Goal: Complete application form

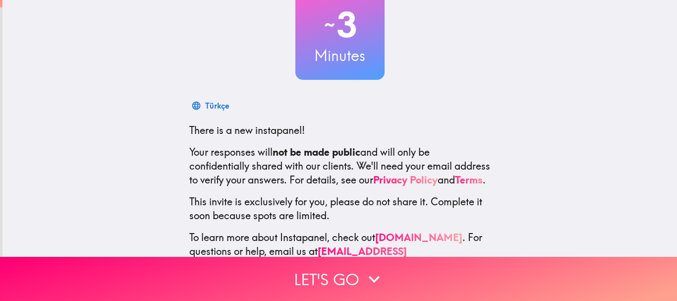
scroll to position [111, 0]
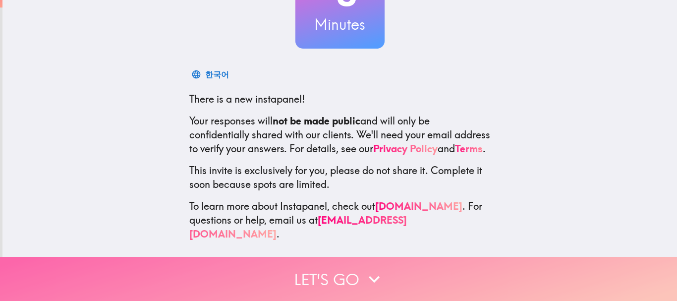
click at [345, 265] on button "Let's go" at bounding box center [338, 279] width 677 height 44
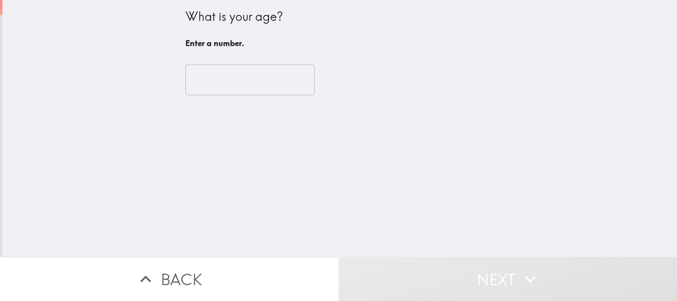
click at [233, 85] on input "number" at bounding box center [249, 79] width 129 height 31
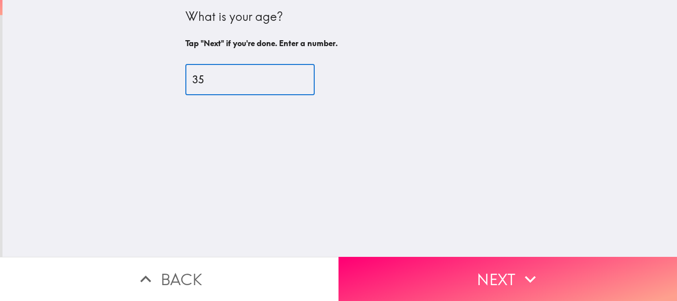
type input "35"
click at [304, 158] on div "What is your age? Tap "Next" if you're done. Enter a number. 35 ​" at bounding box center [339, 128] width 674 height 257
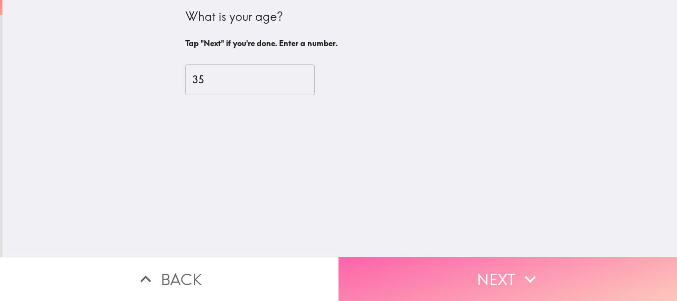
click at [461, 265] on button "Next" at bounding box center [507, 279] width 338 height 44
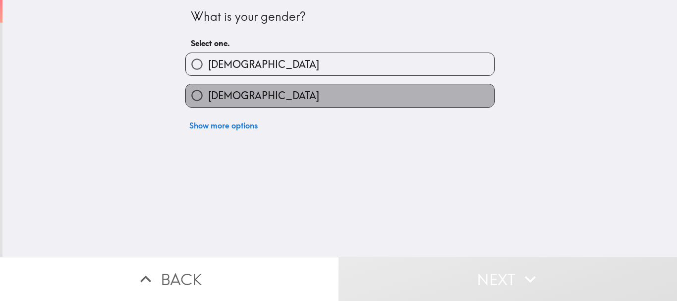
click at [398, 101] on label "[DEMOGRAPHIC_DATA]" at bounding box center [340, 95] width 308 height 22
click at [208, 101] on input "[DEMOGRAPHIC_DATA]" at bounding box center [197, 95] width 22 height 22
radio input "true"
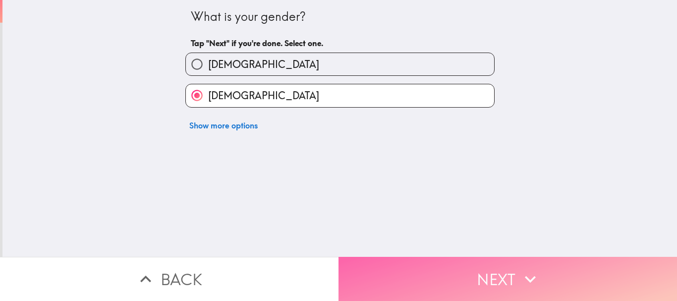
click at [446, 257] on button "Next" at bounding box center [507, 279] width 338 height 44
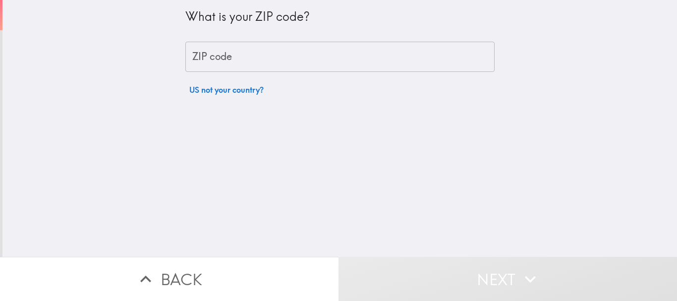
click at [240, 62] on input "ZIP code" at bounding box center [339, 57] width 309 height 31
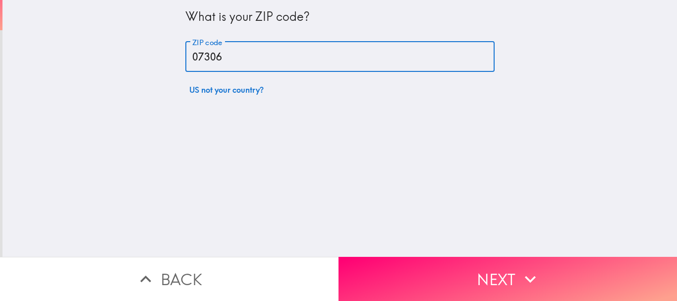
type input "07306"
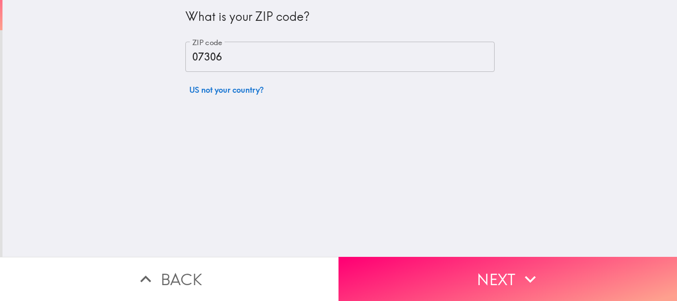
click at [361, 192] on div "What is your ZIP code? ZIP code 07306 ZIP code US not your country?" at bounding box center [339, 128] width 674 height 257
click at [301, 187] on div "What is your ZIP code? ZIP code 07306 ZIP code US not your country?" at bounding box center [339, 128] width 674 height 257
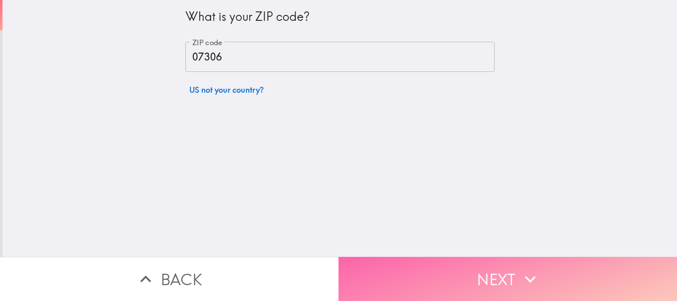
click at [428, 257] on button "Next" at bounding box center [507, 279] width 338 height 44
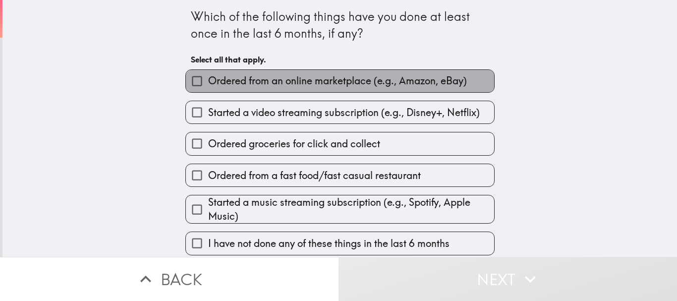
click at [317, 84] on span "Ordered from an online marketplace (e.g., Amazon, eBay)" at bounding box center [337, 81] width 259 height 14
click at [208, 84] on input "Ordered from an online marketplace (e.g., Amazon, eBay)" at bounding box center [197, 81] width 22 height 22
checkbox input "true"
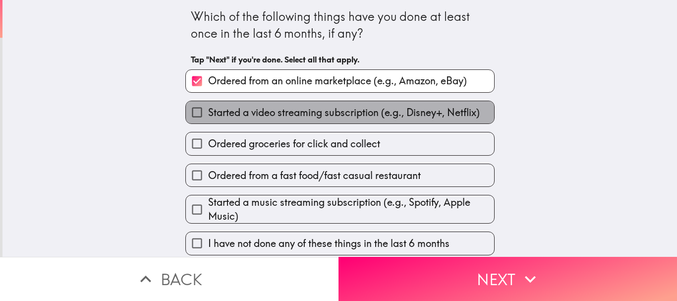
click at [317, 108] on span "Started a video streaming subscription (e.g., Disney+, Netflix)" at bounding box center [344, 113] width 272 height 14
click at [208, 108] on input "Started a video streaming subscription (e.g., Disney+, Netflix)" at bounding box center [197, 112] width 22 height 22
checkbox input "true"
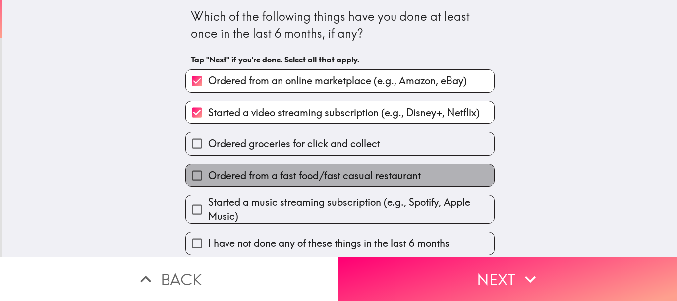
click at [317, 178] on span "Ordered from a fast food/fast casual restaurant" at bounding box center [314, 175] width 213 height 14
click at [208, 178] on input "Ordered from a fast food/fast casual restaurant" at bounding box center [197, 175] width 22 height 22
checkbox input "true"
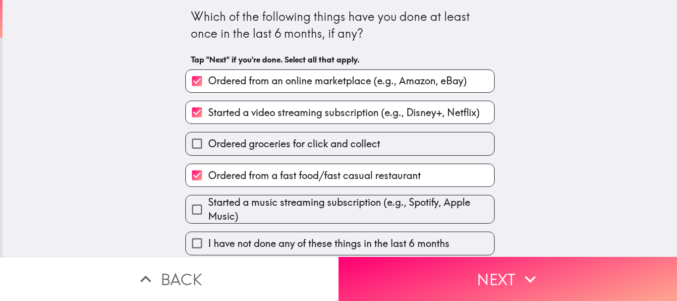
click at [507, 162] on div "Which of the following things have you done at least once in the last 6 months,…" at bounding box center [339, 128] width 674 height 257
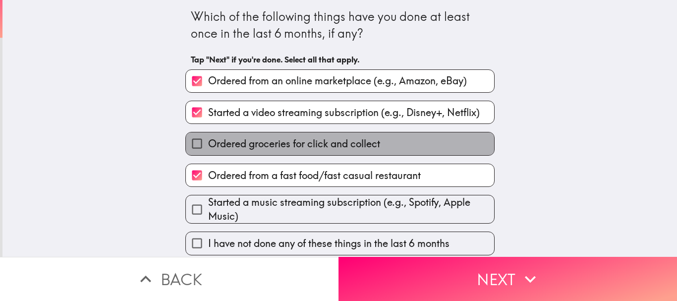
click at [470, 146] on label "Ordered groceries for click and collect" at bounding box center [340, 143] width 308 height 22
click at [208, 146] on input "Ordered groceries for click and collect" at bounding box center [197, 143] width 22 height 22
checkbox input "true"
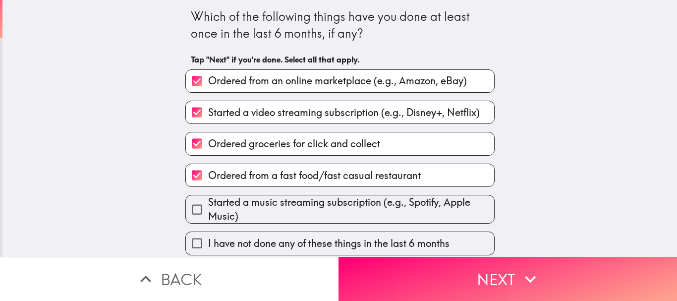
click at [529, 157] on div "Which of the following things have you done at least once in the last 6 months,…" at bounding box center [339, 128] width 674 height 257
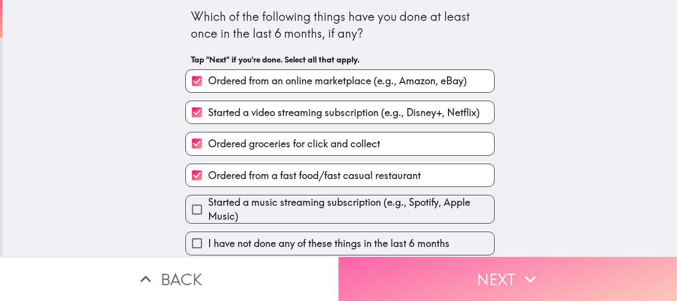
click at [519, 268] on icon "button" at bounding box center [530, 279] width 22 height 22
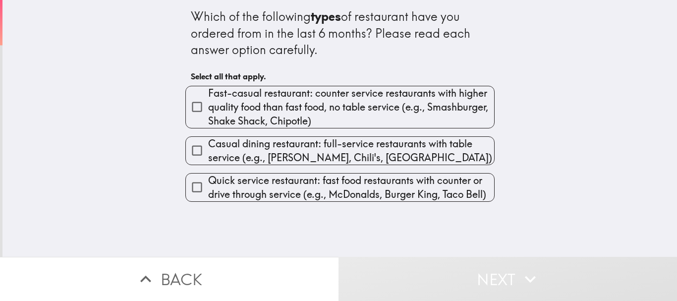
click at [261, 202] on div "Quick service restaurant: fast food restaurants with counter or drive through s…" at bounding box center [339, 187] width 309 height 29
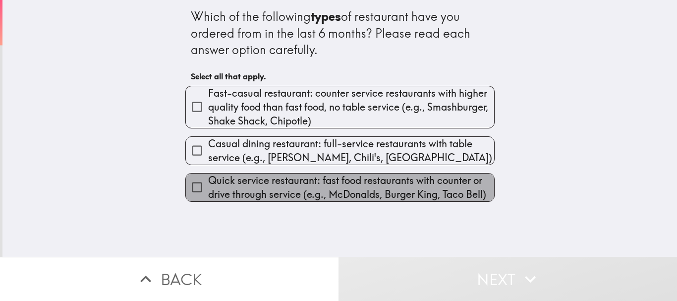
click at [261, 196] on span "Quick service restaurant: fast food restaurants with counter or drive through s…" at bounding box center [351, 187] width 286 height 28
click at [208, 196] on input "Quick service restaurant: fast food restaurants with counter or drive through s…" at bounding box center [197, 187] width 22 height 22
checkbox input "true"
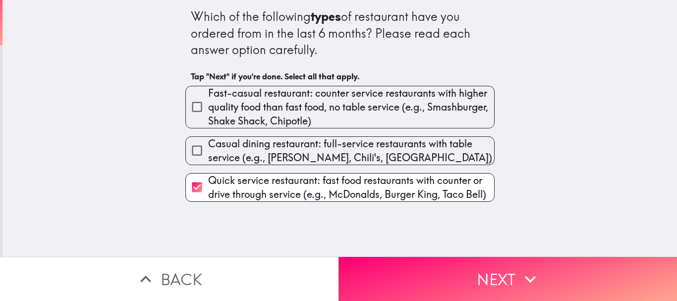
click at [265, 106] on span "Fast-casual restaurant: counter service restaurants with higher quality food th…" at bounding box center [351, 107] width 286 height 42
click at [208, 106] on input "Fast-casual restaurant: counter service restaurants with higher quality food th…" at bounding box center [197, 107] width 22 height 22
checkbox input "true"
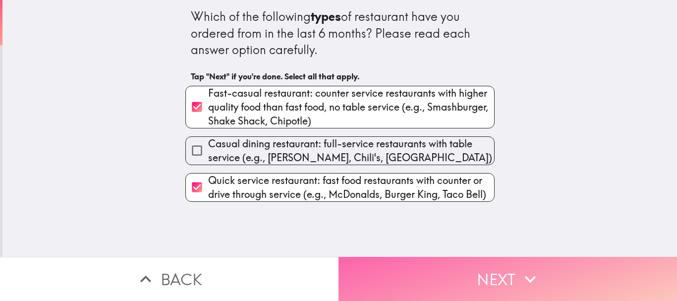
click at [519, 271] on icon "button" at bounding box center [530, 279] width 22 height 22
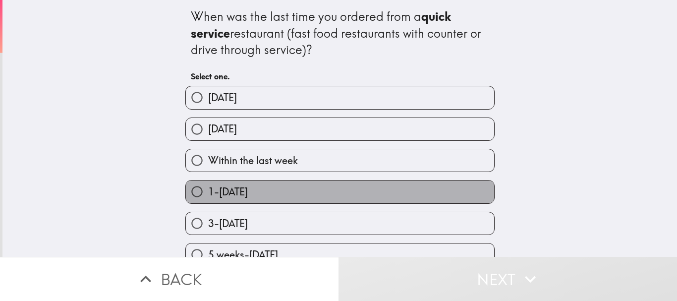
click at [331, 191] on label "1-[DATE]" at bounding box center [340, 191] width 308 height 22
click at [208, 191] on input "1-[DATE]" at bounding box center [197, 191] width 22 height 22
radio input "true"
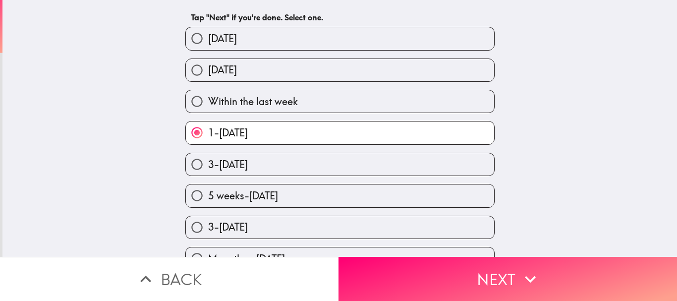
scroll to position [80, 0]
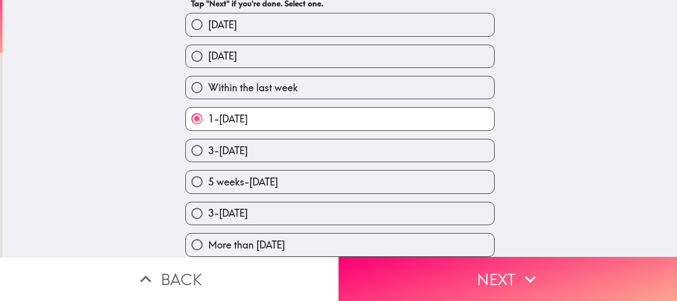
click at [591, 154] on div "When was the last time you ordered from a quick service restaurant (fast food r…" at bounding box center [339, 55] width 674 height 257
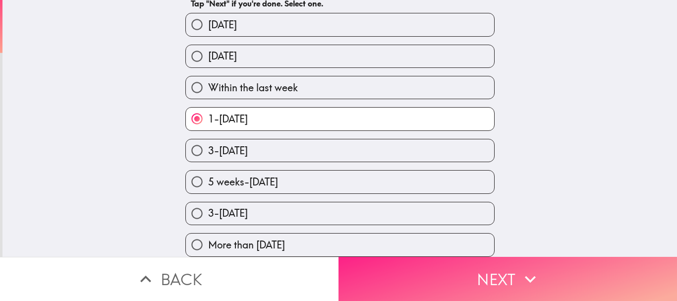
click at [499, 265] on button "Next" at bounding box center [507, 279] width 338 height 44
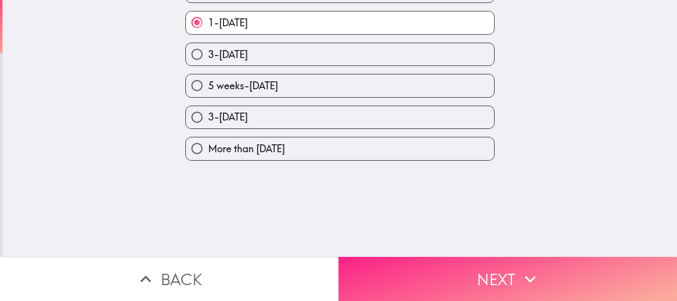
scroll to position [0, 0]
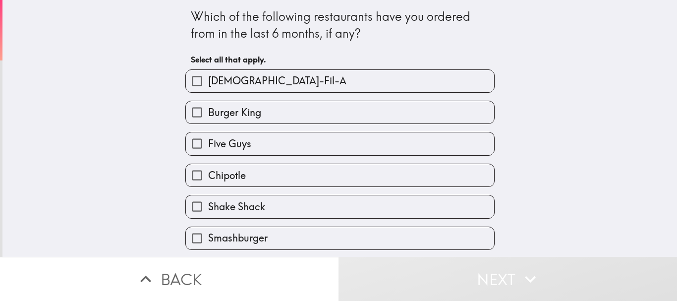
click at [602, 141] on div "Which of the following restaurants have you ordered from in the last 6 months, …" at bounding box center [339, 128] width 674 height 257
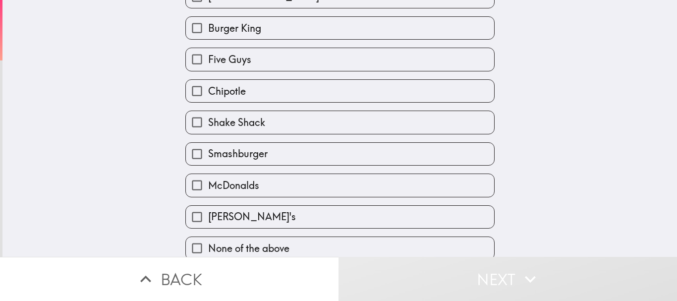
scroll to position [95, 0]
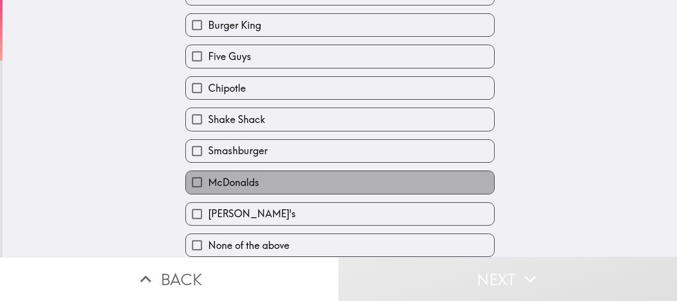
click at [366, 179] on label "McDonalds" at bounding box center [340, 182] width 308 height 22
click at [208, 179] on input "McDonalds" at bounding box center [197, 182] width 22 height 22
checkbox input "true"
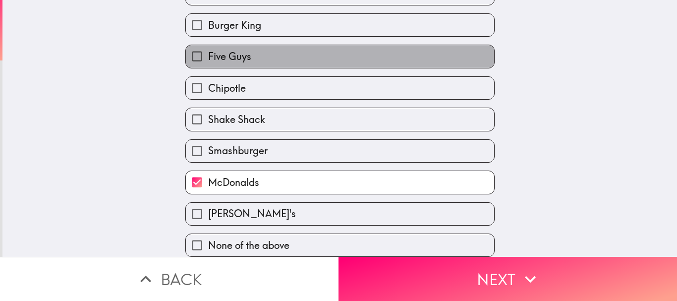
click at [332, 45] on label "Five Guys" at bounding box center [340, 56] width 308 height 22
click at [208, 45] on input "Five Guys" at bounding box center [197, 56] width 22 height 22
checkbox input "true"
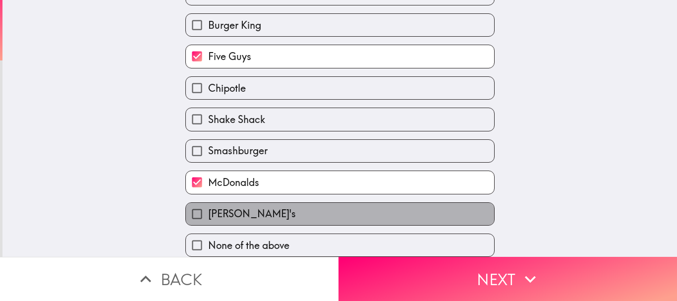
click at [254, 203] on label "[PERSON_NAME]'s" at bounding box center [340, 214] width 308 height 22
click at [208, 203] on input "[PERSON_NAME]'s" at bounding box center [197, 214] width 22 height 22
checkbox input "true"
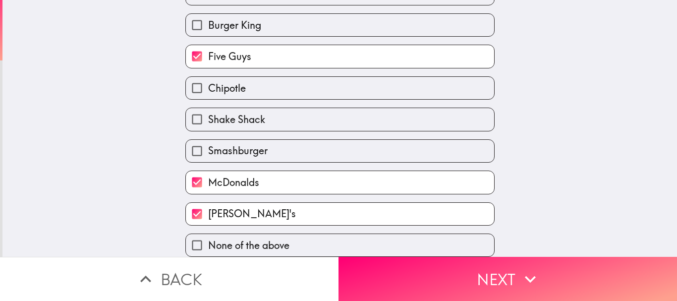
click at [575, 135] on div "Which of the following restaurants have you ordered from in the last 6 months, …" at bounding box center [339, 41] width 674 height 257
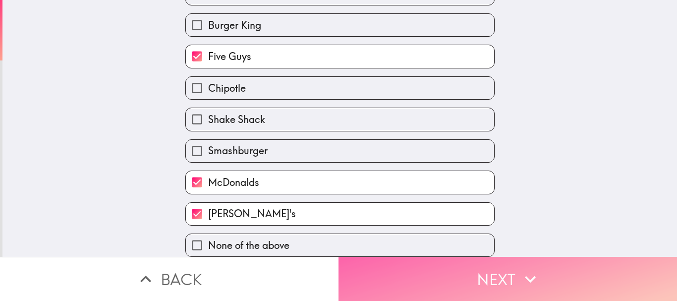
click at [512, 267] on button "Next" at bounding box center [507, 279] width 338 height 44
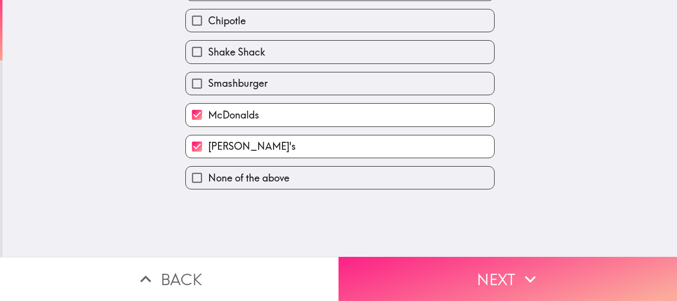
scroll to position [0, 0]
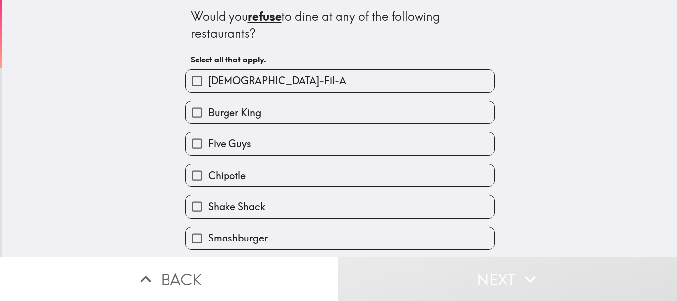
scroll to position [95, 0]
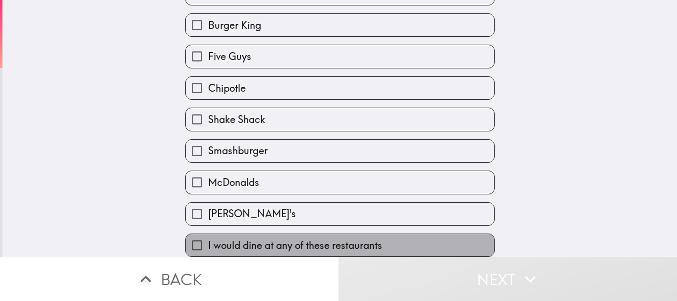
click at [366, 238] on span "I would dine at any of these restaurants" at bounding box center [295, 245] width 174 height 14
click at [208, 234] on input "I would dine at any of these restaurants" at bounding box center [197, 245] width 22 height 22
checkbox input "true"
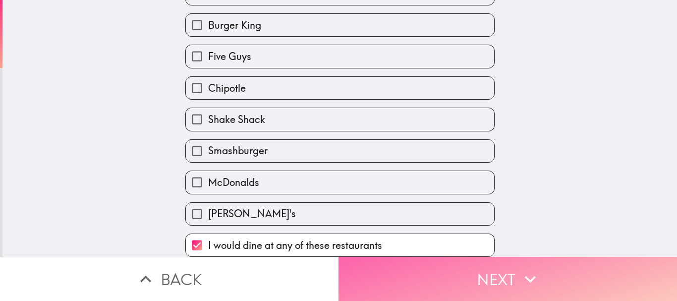
click at [495, 266] on button "Next" at bounding box center [507, 279] width 338 height 44
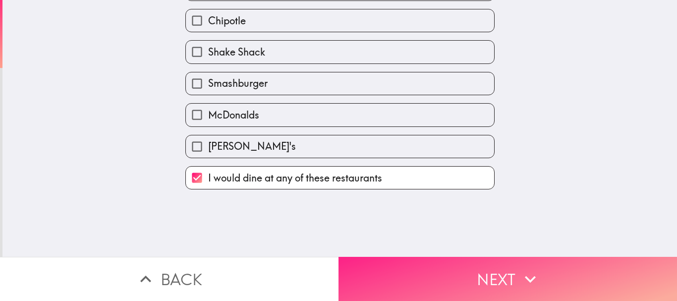
scroll to position [0, 0]
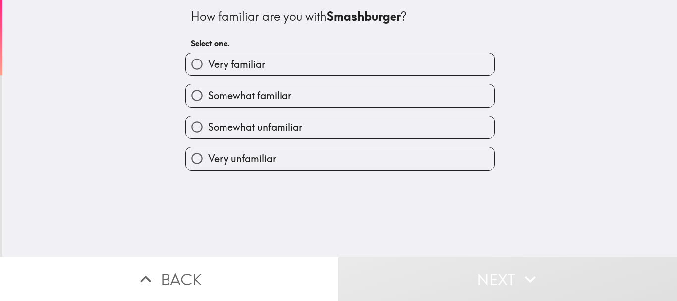
click at [376, 100] on label "Somewhat familiar" at bounding box center [340, 95] width 308 height 22
click at [208, 100] on input "Somewhat familiar" at bounding box center [197, 95] width 22 height 22
radio input "true"
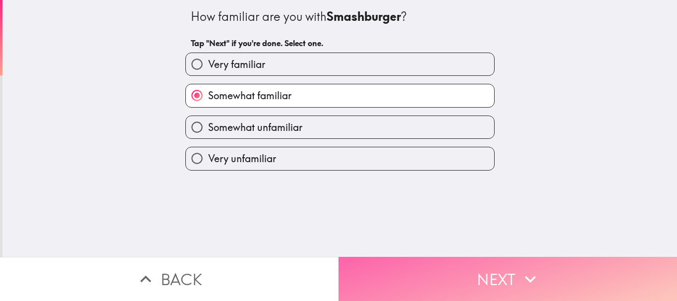
click at [434, 264] on button "Next" at bounding box center [507, 279] width 338 height 44
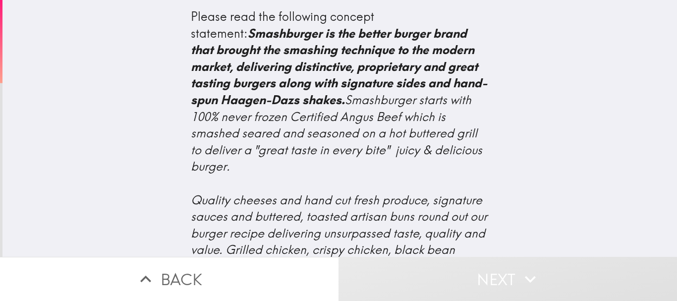
click at [576, 164] on div "Please read the following concept statement: Smashburger is the better burger b…" at bounding box center [339, 128] width 674 height 257
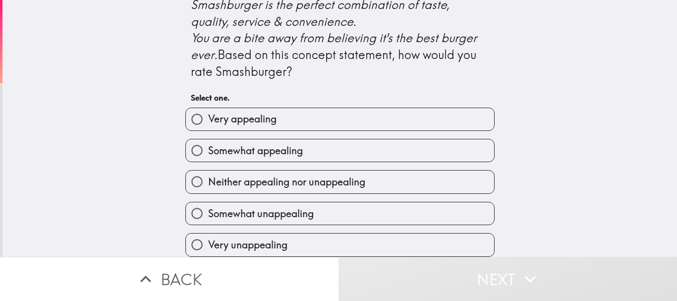
scroll to position [485, 0]
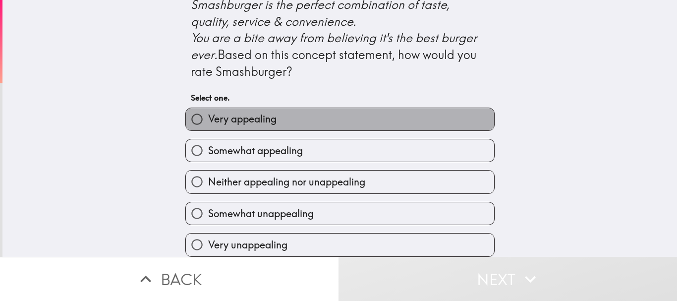
click at [414, 108] on label "Very appealing" at bounding box center [340, 119] width 308 height 22
click at [208, 108] on input "Very appealing" at bounding box center [197, 119] width 22 height 22
radio input "true"
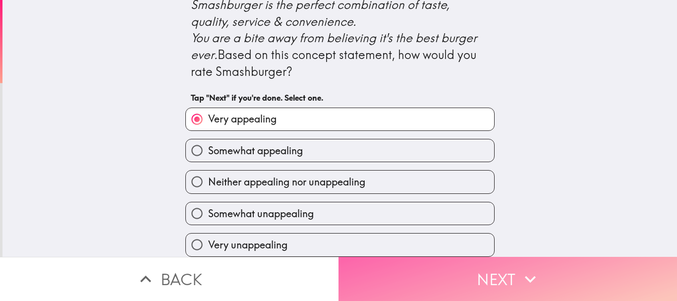
click at [482, 277] on button "Next" at bounding box center [507, 279] width 338 height 44
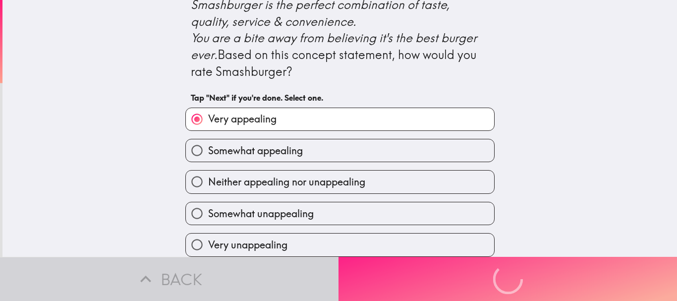
scroll to position [0, 0]
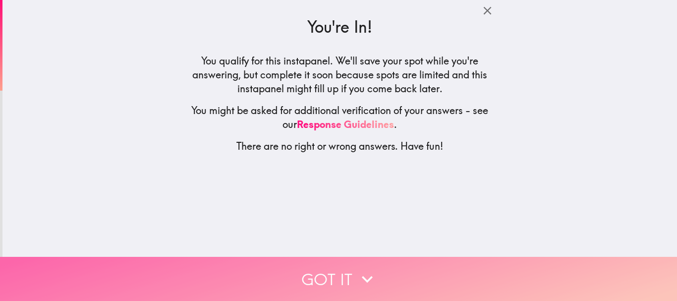
click at [336, 261] on button "Got it" at bounding box center [338, 279] width 677 height 44
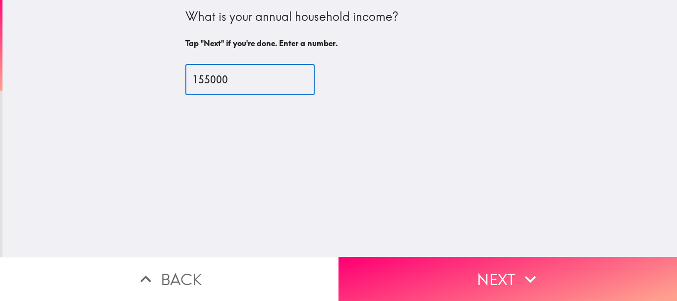
type input "155000"
click at [296, 194] on div "What is your annual household income? Tap "Next" if you're done. Enter a number…" at bounding box center [339, 128] width 674 height 257
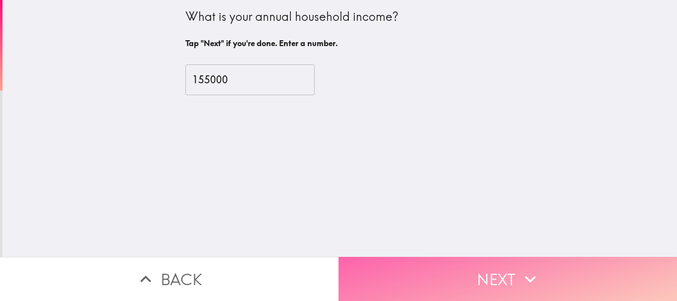
click at [496, 266] on button "Next" at bounding box center [507, 279] width 338 height 44
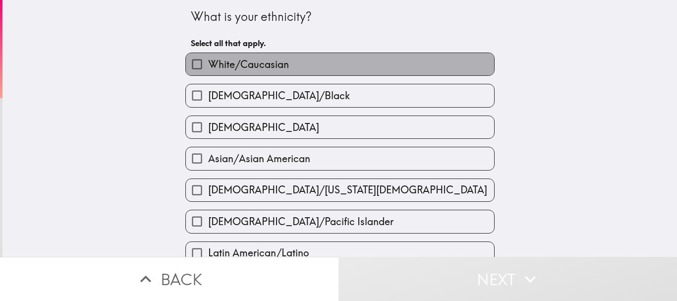
click at [383, 60] on label "White/Caucasian" at bounding box center [340, 64] width 308 height 22
click at [208, 60] on input "White/Caucasian" at bounding box center [197, 64] width 22 height 22
checkbox input "true"
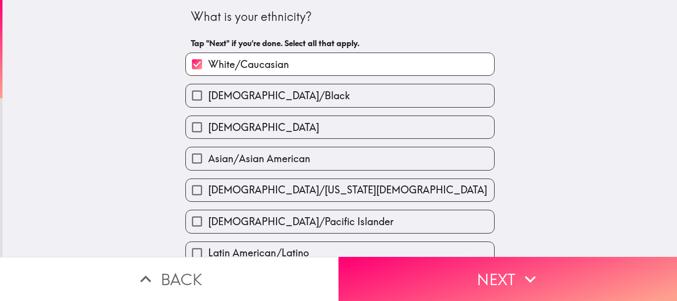
scroll to position [218, 0]
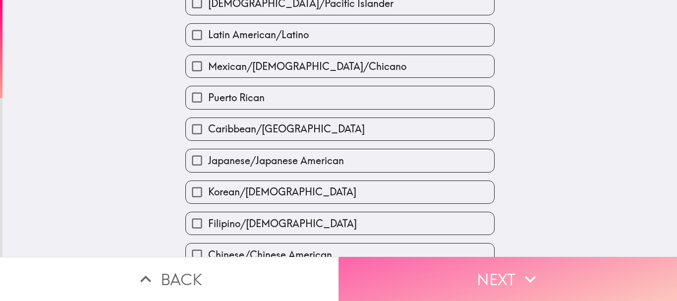
click at [524, 268] on icon "button" at bounding box center [530, 279] width 22 height 22
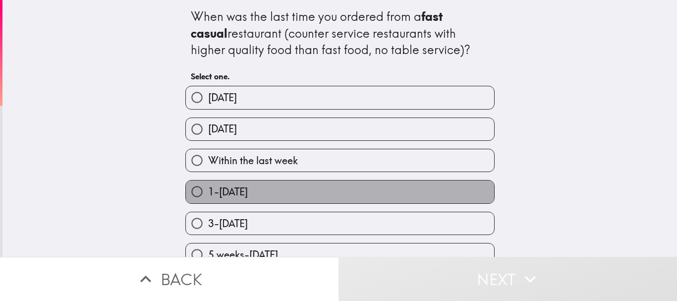
click at [363, 194] on label "1-[DATE]" at bounding box center [340, 191] width 308 height 22
click at [208, 194] on input "1-[DATE]" at bounding box center [197, 191] width 22 height 22
radio input "true"
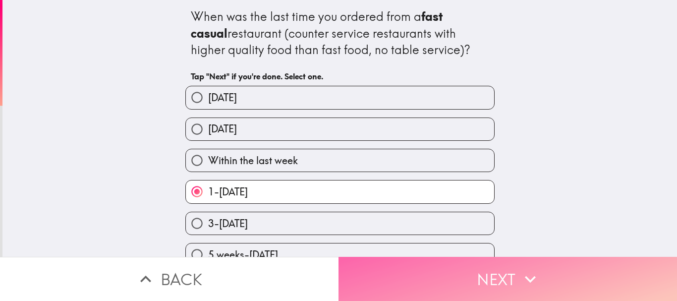
click at [519, 268] on icon "button" at bounding box center [530, 279] width 22 height 22
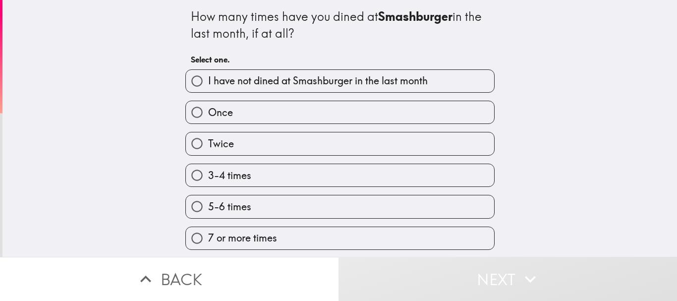
scroll to position [0, 0]
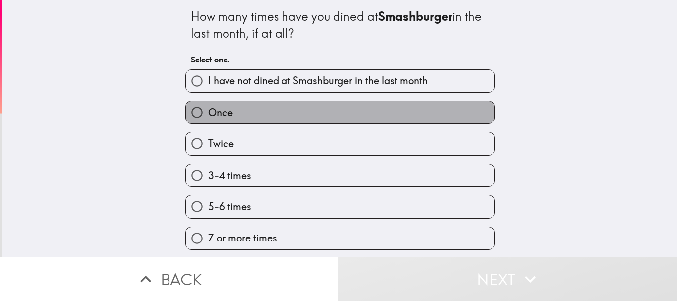
click at [325, 112] on label "Once" at bounding box center [340, 112] width 308 height 22
click at [208, 112] on input "Once" at bounding box center [197, 112] width 22 height 22
radio input "true"
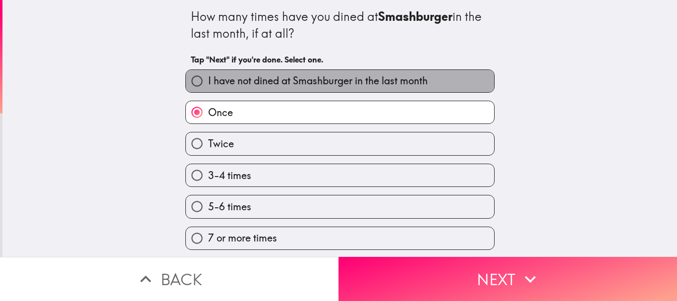
click at [405, 88] on label "I have not dined at Smashburger in the last month" at bounding box center [340, 81] width 308 height 22
click at [208, 88] on input "I have not dined at Smashburger in the last month" at bounding box center [197, 81] width 22 height 22
radio input "true"
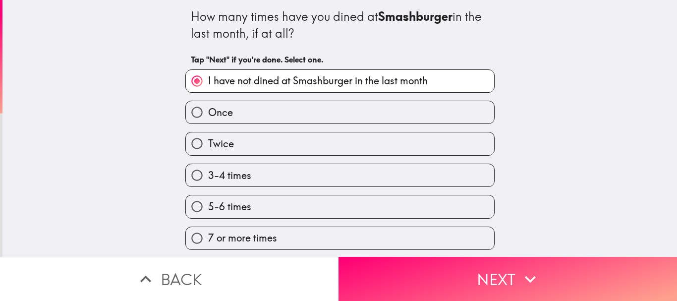
click at [554, 99] on div "How many times have you dined at Smashburger in the last month, if at all? Tap …" at bounding box center [339, 128] width 674 height 257
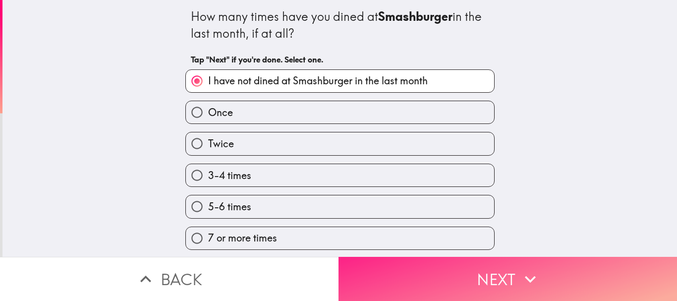
click at [488, 258] on button "Next" at bounding box center [507, 279] width 338 height 44
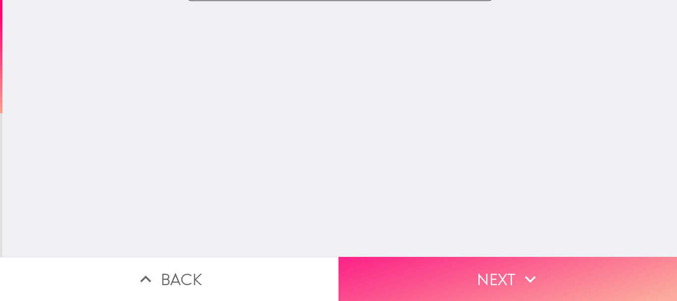
scroll to position [0, 0]
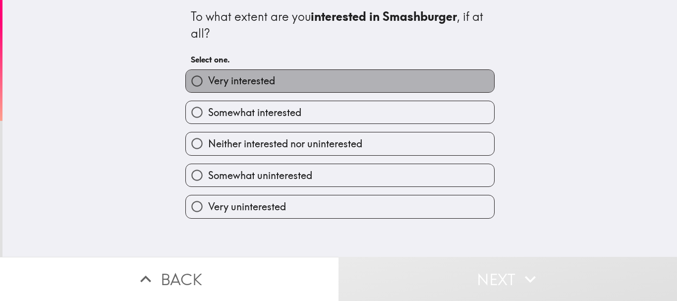
click at [344, 91] on label "Very interested" at bounding box center [340, 81] width 308 height 22
click at [208, 91] on input "Very interested" at bounding box center [197, 81] width 22 height 22
radio input "true"
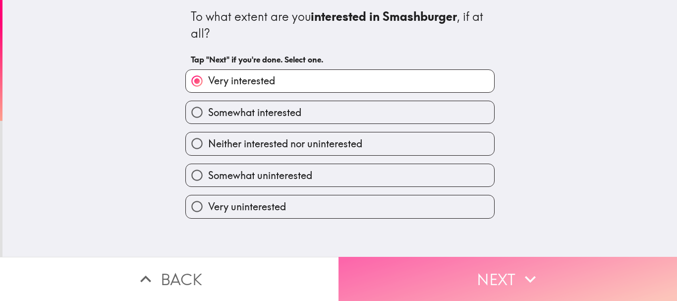
click at [485, 260] on button "Next" at bounding box center [507, 279] width 338 height 44
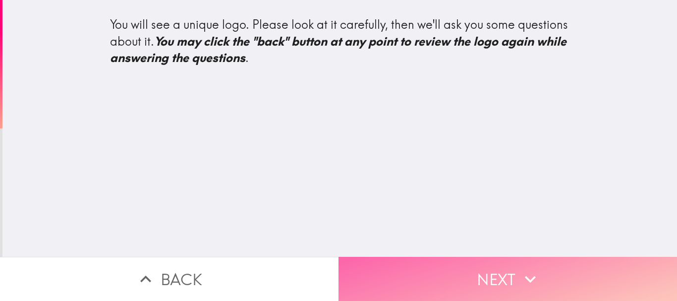
click at [494, 266] on button "Next" at bounding box center [507, 279] width 338 height 44
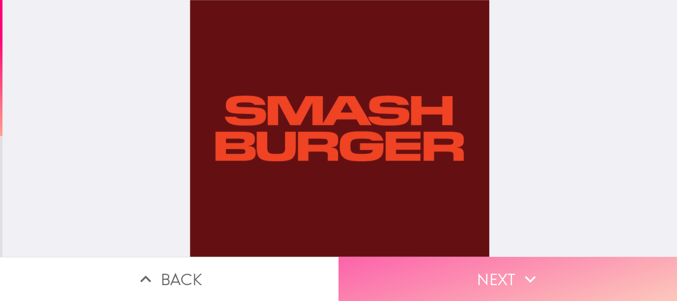
click at [492, 272] on button "Next" at bounding box center [507, 279] width 338 height 44
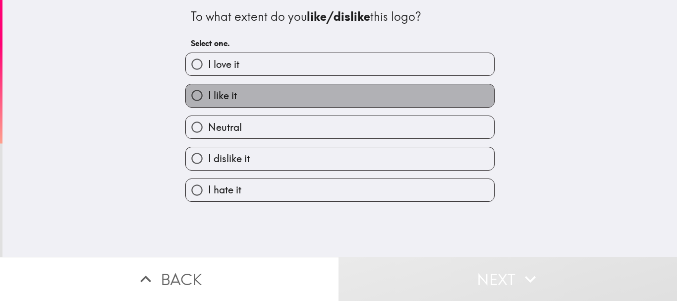
click at [383, 93] on label "I like it" at bounding box center [340, 95] width 308 height 22
click at [208, 93] on input "I like it" at bounding box center [197, 95] width 22 height 22
radio input "true"
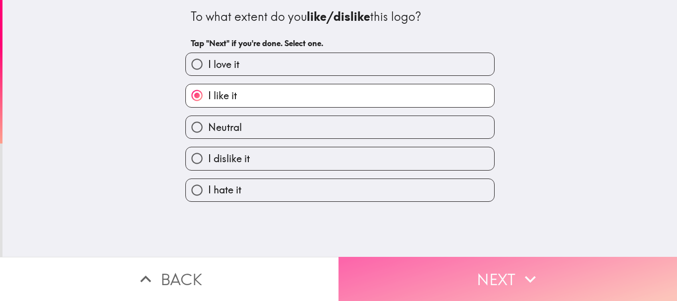
click at [507, 269] on button "Next" at bounding box center [507, 279] width 338 height 44
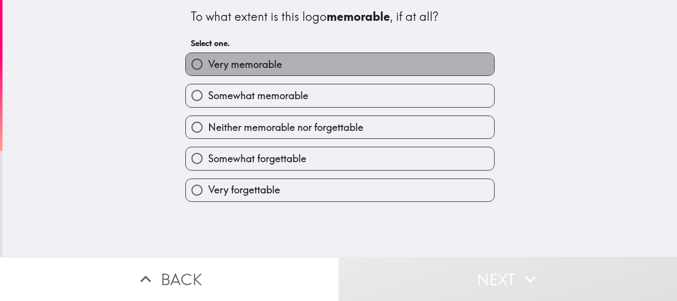
click at [373, 64] on label "Very memorable" at bounding box center [340, 64] width 308 height 22
click at [208, 64] on input "Very memorable" at bounding box center [197, 64] width 22 height 22
radio input "true"
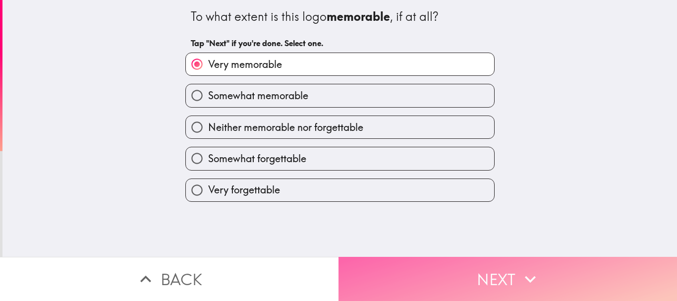
click at [474, 272] on button "Next" at bounding box center [507, 279] width 338 height 44
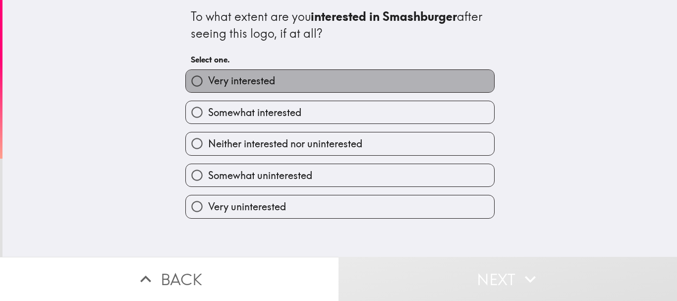
click at [339, 78] on label "Very interested" at bounding box center [340, 81] width 308 height 22
click at [208, 78] on input "Very interested" at bounding box center [197, 81] width 22 height 22
radio input "true"
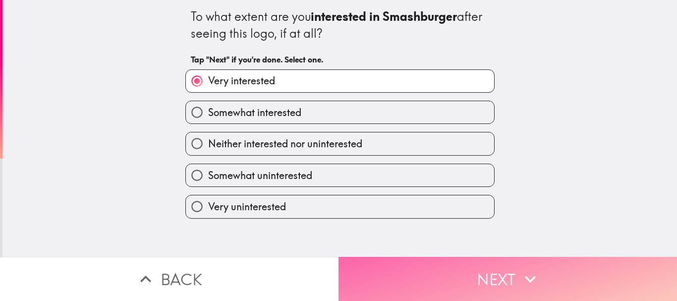
click at [487, 264] on button "Next" at bounding box center [507, 279] width 338 height 44
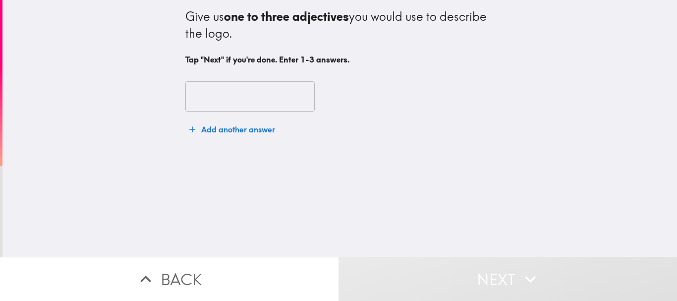
click at [207, 103] on input "text" at bounding box center [249, 96] width 129 height 31
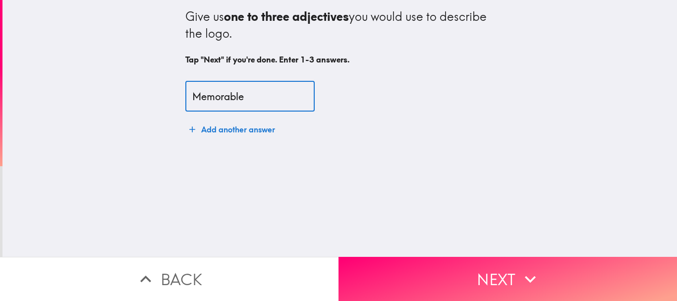
type input "Memorable"
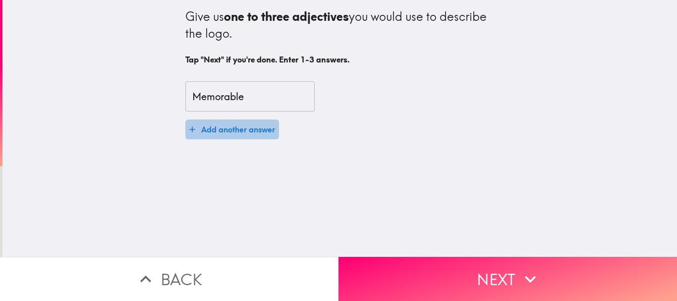
click at [216, 128] on button "Add another answer" at bounding box center [232, 129] width 94 height 20
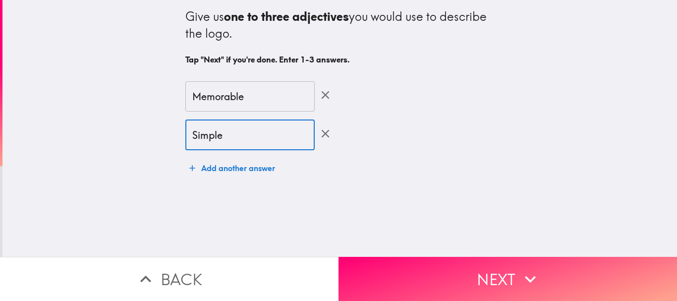
type input "Simple"
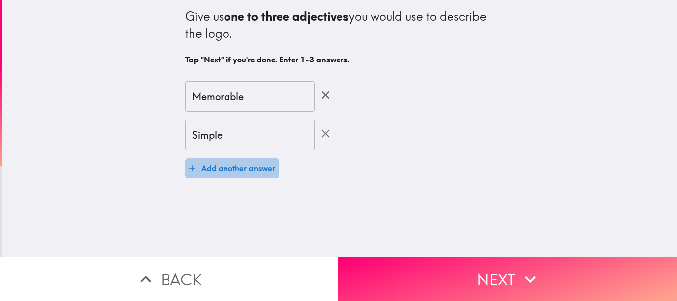
click at [228, 166] on button "Add another answer" at bounding box center [232, 168] width 94 height 20
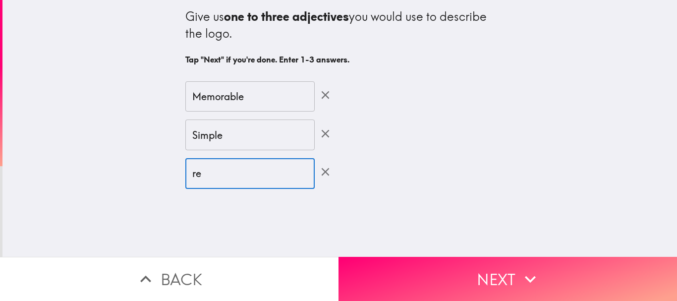
type input "r"
type input "Attractive"
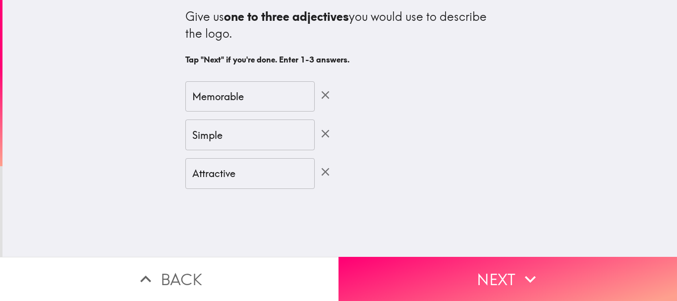
click at [237, 225] on div "Give us one to three adjectives you would use to describe the logo. Tap "Next" …" at bounding box center [339, 128] width 674 height 257
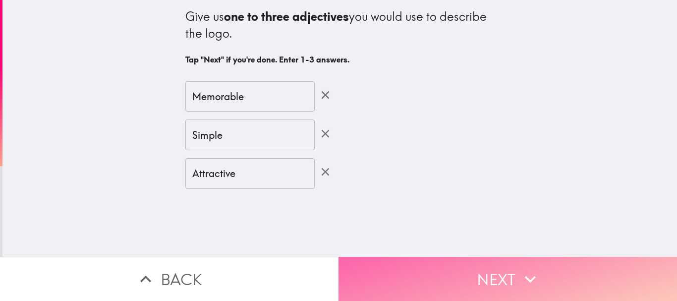
click at [502, 270] on button "Next" at bounding box center [507, 279] width 338 height 44
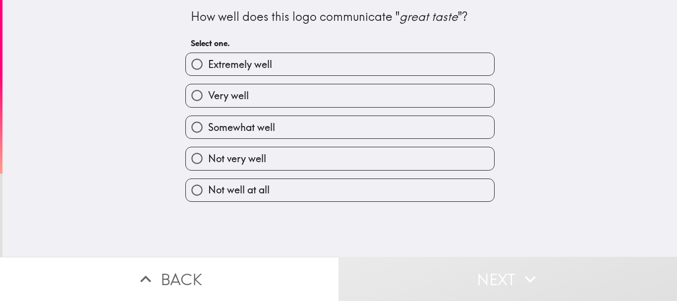
click at [380, 89] on label "Very well" at bounding box center [340, 95] width 308 height 22
click at [208, 89] on input "Very well" at bounding box center [197, 95] width 22 height 22
radio input "true"
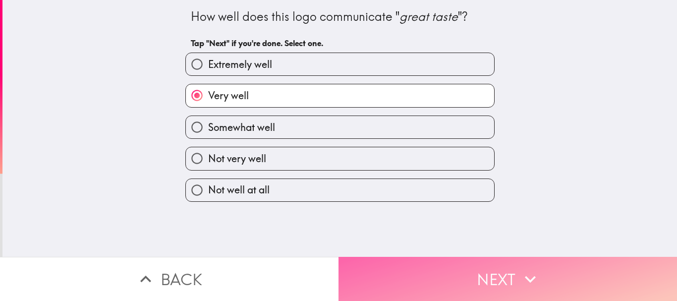
click at [464, 280] on button "Next" at bounding box center [507, 279] width 338 height 44
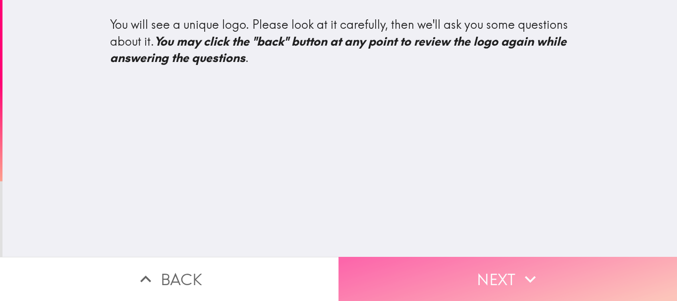
click at [474, 272] on button "Next" at bounding box center [507, 279] width 338 height 44
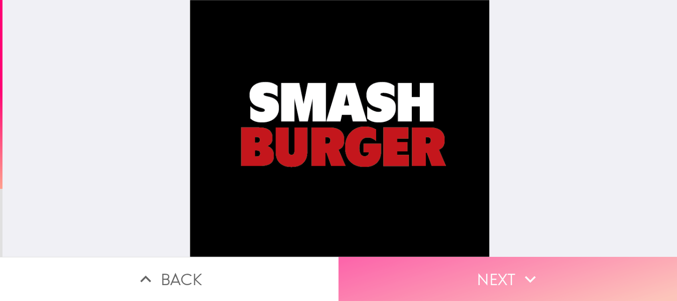
click at [481, 272] on button "Next" at bounding box center [507, 279] width 338 height 44
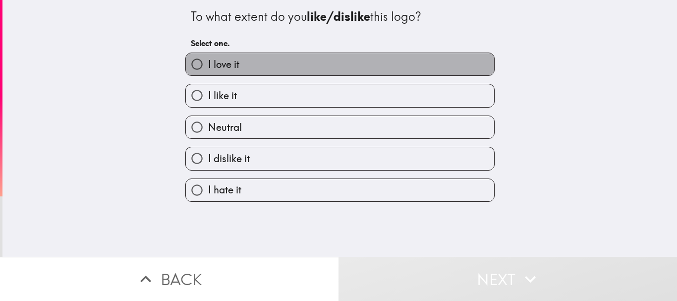
click at [325, 63] on label "I love it" at bounding box center [340, 64] width 308 height 22
click at [208, 63] on input "I love it" at bounding box center [197, 64] width 22 height 22
radio input "true"
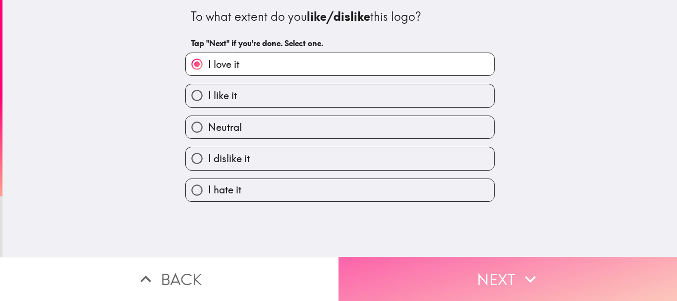
click at [449, 268] on button "Next" at bounding box center [507, 279] width 338 height 44
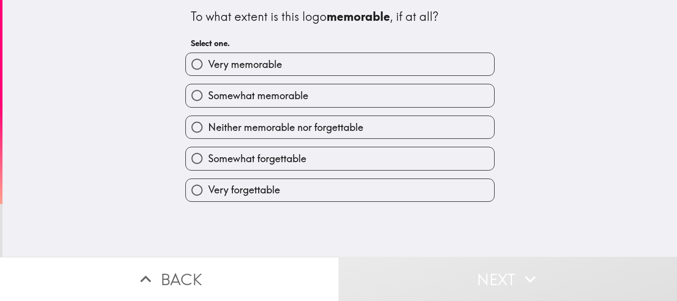
click at [384, 57] on label "Very memorable" at bounding box center [340, 64] width 308 height 22
click at [208, 57] on input "Very memorable" at bounding box center [197, 64] width 22 height 22
radio input "true"
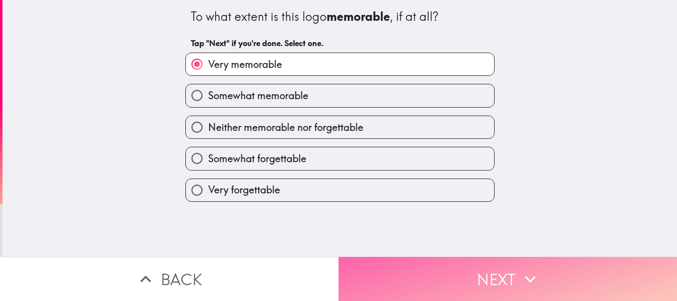
click at [473, 263] on button "Next" at bounding box center [507, 279] width 338 height 44
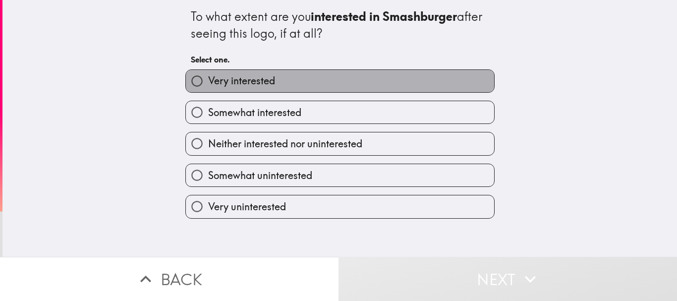
click at [370, 79] on label "Very interested" at bounding box center [340, 81] width 308 height 22
click at [208, 79] on input "Very interested" at bounding box center [197, 81] width 22 height 22
radio input "true"
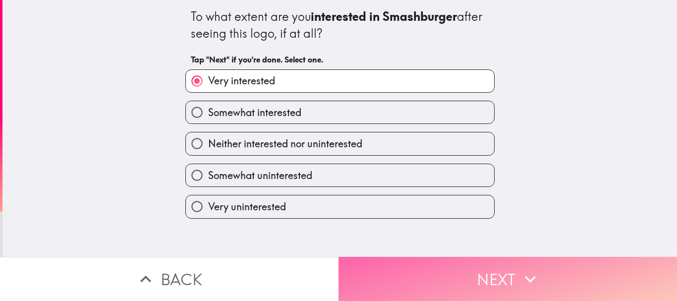
click at [416, 265] on button "Next" at bounding box center [507, 279] width 338 height 44
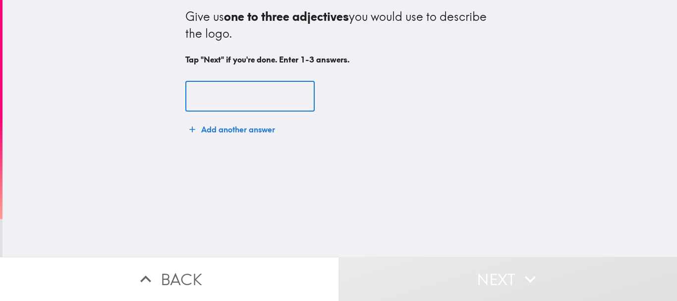
click at [215, 96] on input "text" at bounding box center [249, 96] width 129 height 31
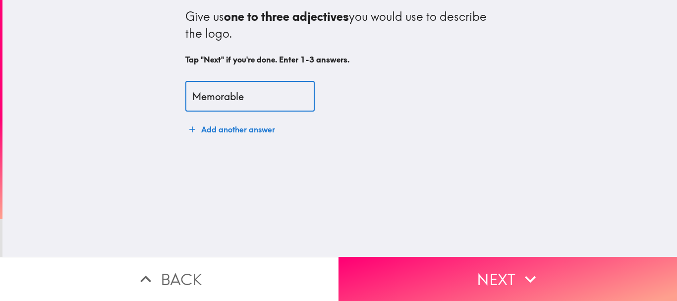
type input "Memorable"
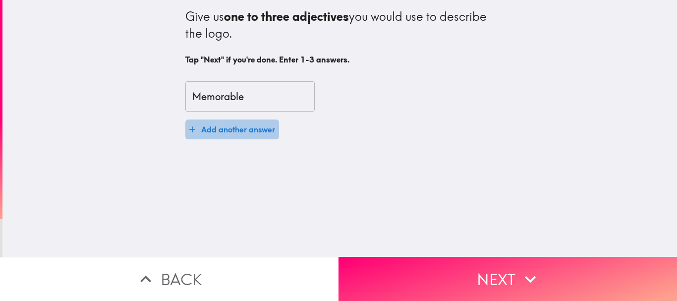
click at [228, 125] on button "Add another answer" at bounding box center [232, 129] width 94 height 20
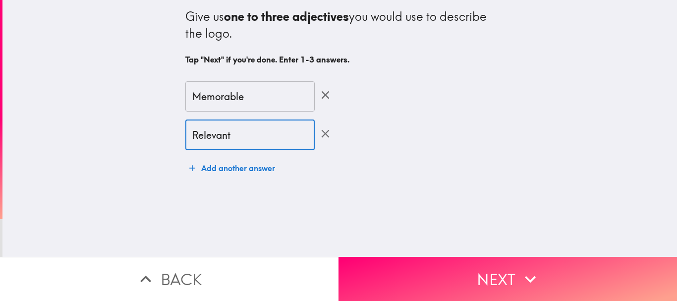
type input "Relevant"
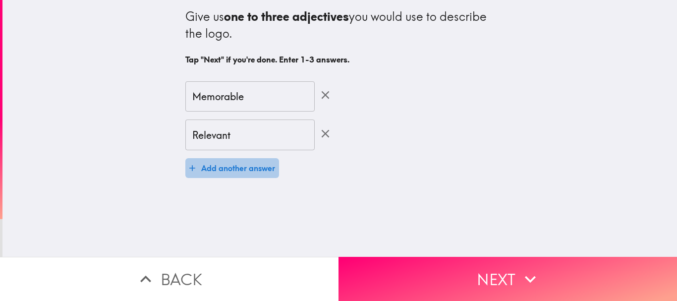
click at [219, 165] on button "Add another answer" at bounding box center [232, 168] width 94 height 20
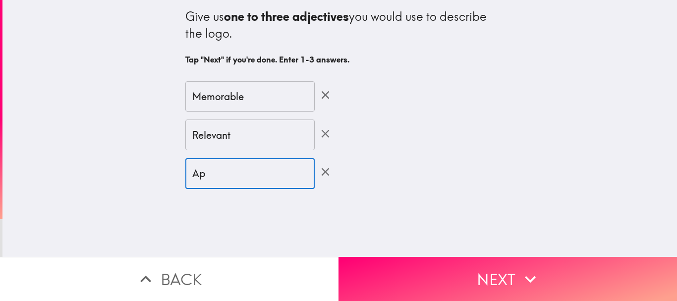
type input "A"
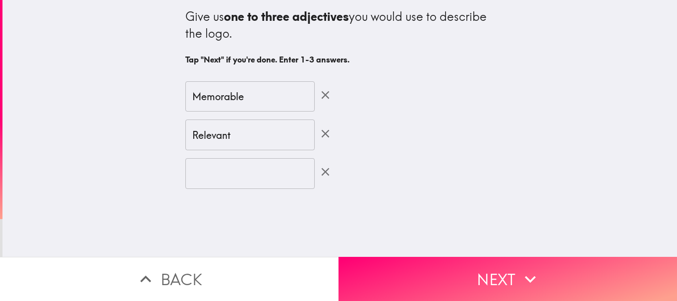
click at [267, 217] on div "Give us one to three adjectives you would use to describe the logo. Tap "Next" …" at bounding box center [339, 128] width 674 height 257
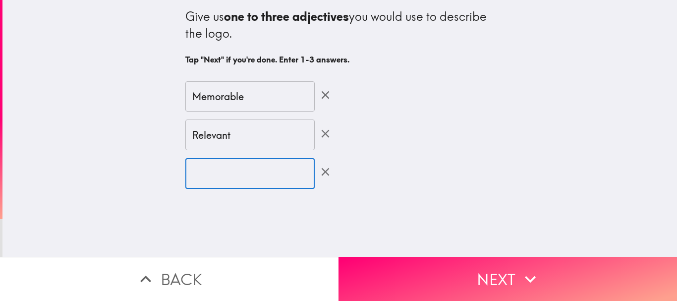
click at [226, 182] on input "text" at bounding box center [249, 173] width 129 height 31
type input "Attractive"
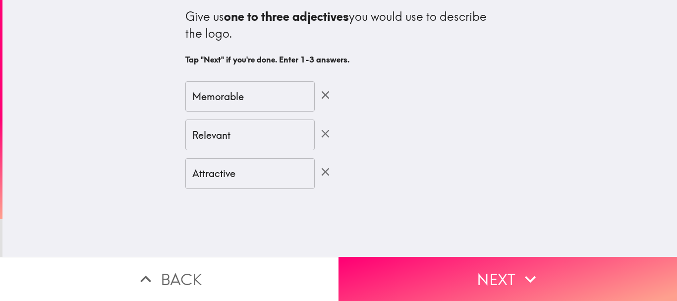
click at [249, 193] on div "Memorable ​ Relevant ​ Attractive ​" at bounding box center [339, 134] width 309 height 131
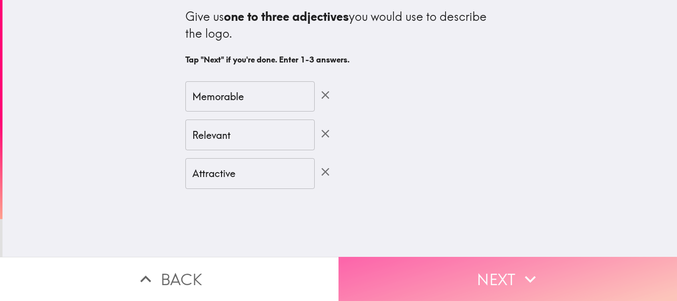
click at [434, 260] on button "Next" at bounding box center [507, 279] width 338 height 44
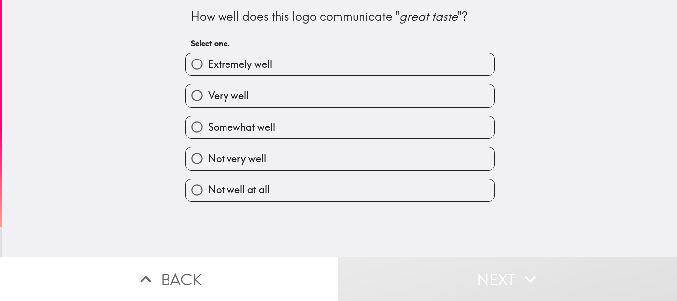
click at [377, 88] on label "Very well" at bounding box center [340, 95] width 308 height 22
click at [208, 88] on input "Very well" at bounding box center [197, 95] width 22 height 22
radio input "true"
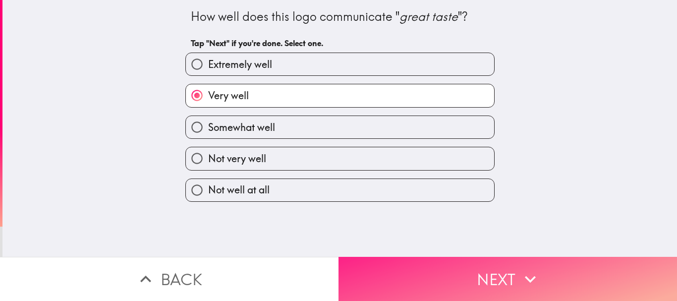
click at [446, 260] on button "Next" at bounding box center [507, 279] width 338 height 44
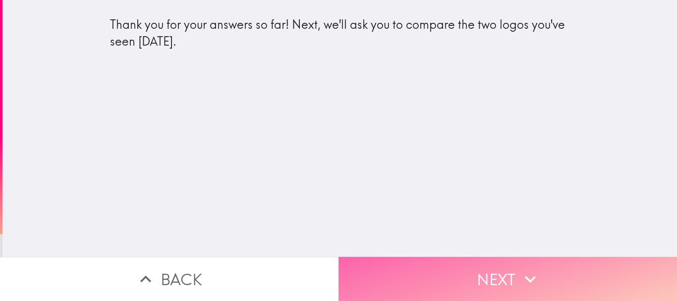
click at [478, 271] on button "Next" at bounding box center [507, 279] width 338 height 44
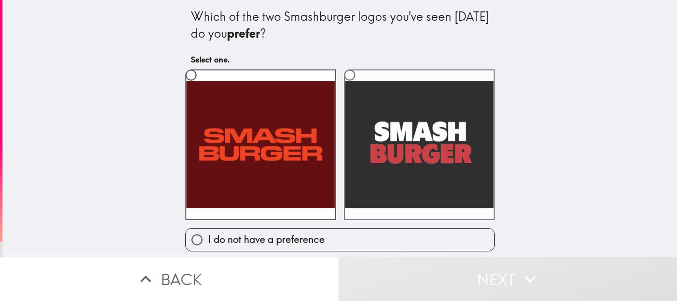
click at [436, 168] on label at bounding box center [419, 144] width 151 height 151
click at [361, 86] on input "radio" at bounding box center [349, 75] width 22 height 22
radio input "true"
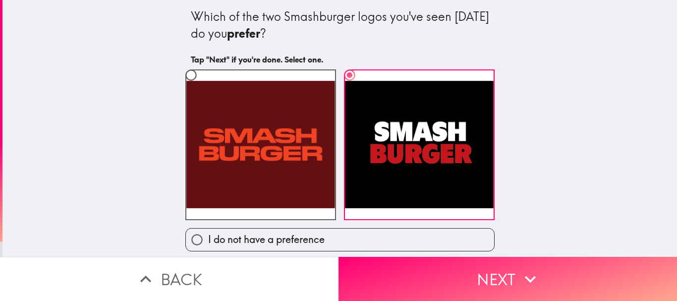
scroll to position [2, 0]
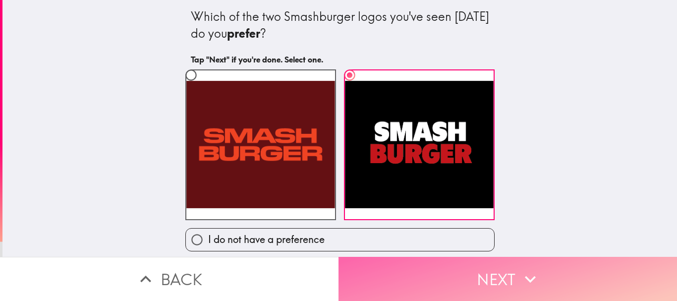
click at [473, 269] on button "Next" at bounding box center [507, 279] width 338 height 44
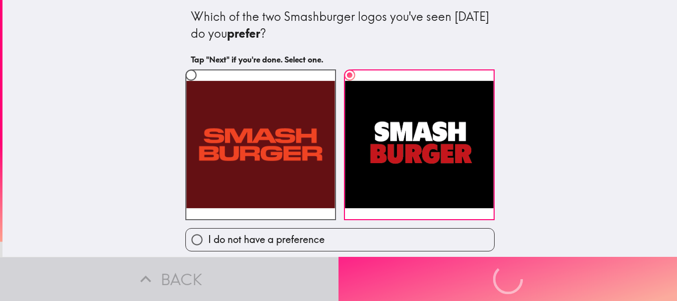
scroll to position [0, 0]
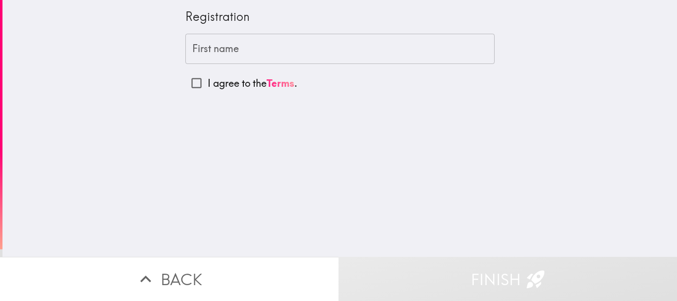
click at [233, 48] on input "First name" at bounding box center [339, 49] width 309 height 31
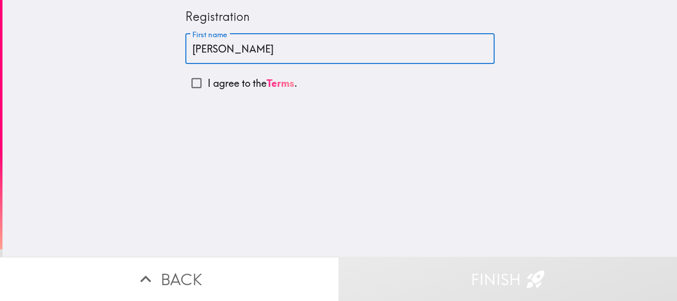
type input "[PERSON_NAME]"
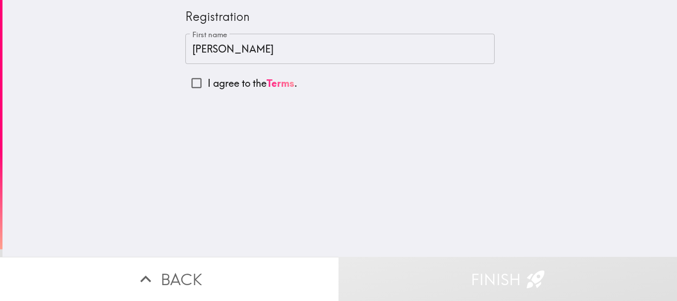
click at [465, 132] on div "Registration First name [PERSON_NAME] First name I agree to the Terms ." at bounding box center [339, 128] width 674 height 257
click at [188, 82] on input "I agree to the Terms ." at bounding box center [196, 83] width 22 height 22
checkbox input "true"
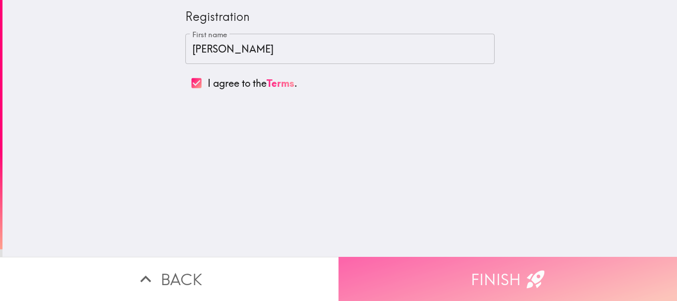
click at [448, 265] on button "Finish" at bounding box center [507, 279] width 338 height 44
